Goal: Task Accomplishment & Management: Complete application form

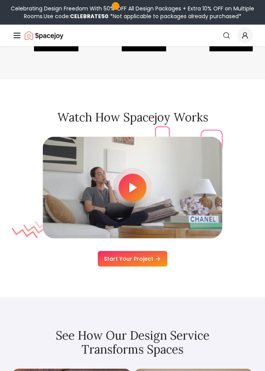
scroll to position [2424, 0]
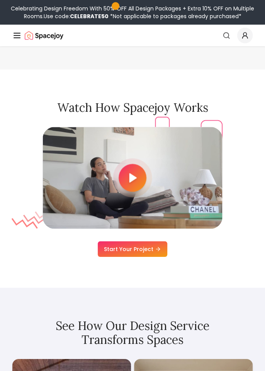
click at [132, 182] on polygon at bounding box center [133, 178] width 7 height 9
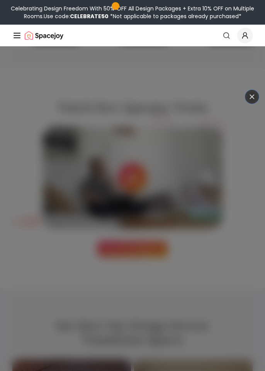
click at [246, 101] on div at bounding box center [132, 185] width 265 height 371
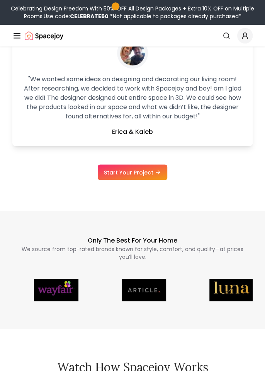
scroll to position [2161, 0]
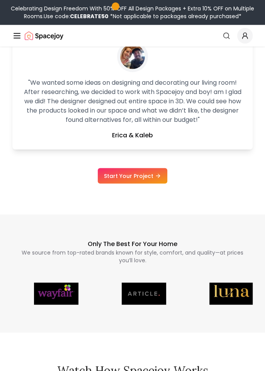
click at [149, 183] on link "Start Your Project" at bounding box center [133, 175] width 70 height 15
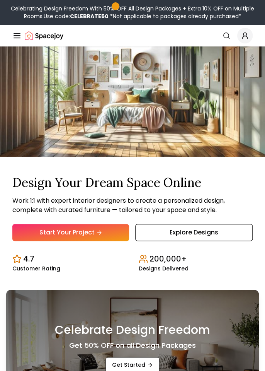
scroll to position [0, 0]
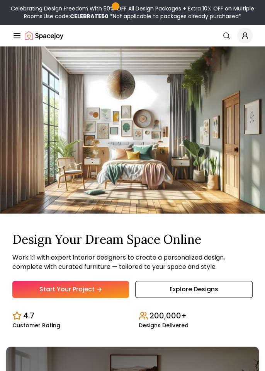
click at [176, 298] on link "Explore Designs" at bounding box center [194, 289] width 118 height 17
click at [210, 298] on link "Explore Designs" at bounding box center [194, 289] width 118 height 17
click at [102, 298] on link "Start Your Project" at bounding box center [70, 289] width 117 height 17
click at [210, 298] on link "Explore Designs" at bounding box center [194, 289] width 118 height 17
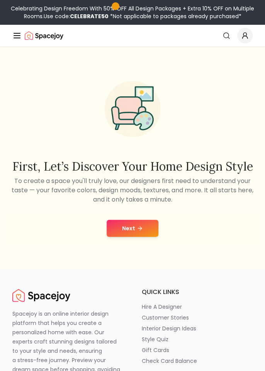
click at [144, 237] on button "Next" at bounding box center [133, 228] width 52 height 17
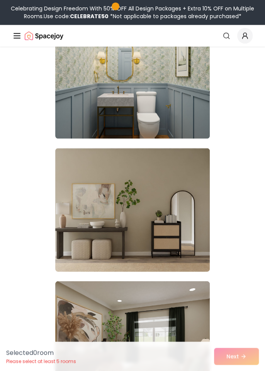
scroll to position [104, 0]
